Goal: Task Accomplishment & Management: Manage account settings

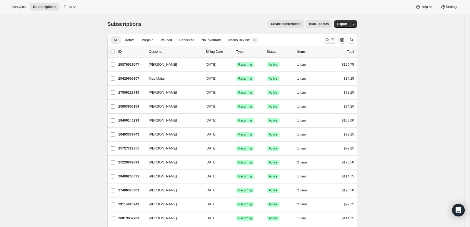
click at [328, 40] on icon "Search and filter results" at bounding box center [327, 39] width 5 height 5
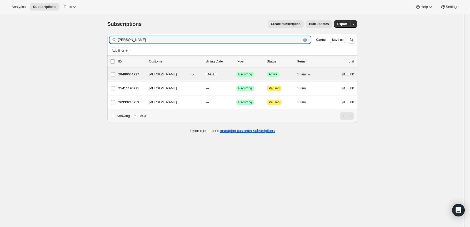
type input "[PERSON_NAME]"
click at [140, 72] on p "28406644927" at bounding box center [131, 74] width 26 height 5
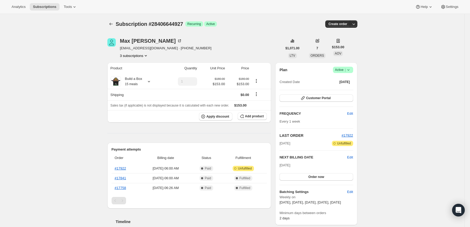
click at [349, 72] on icon at bounding box center [348, 69] width 5 height 5
click at [331, 79] on span "Pause subscription" at bounding box center [342, 80] width 29 height 4
